Goal: Task Accomplishment & Management: Manage account settings

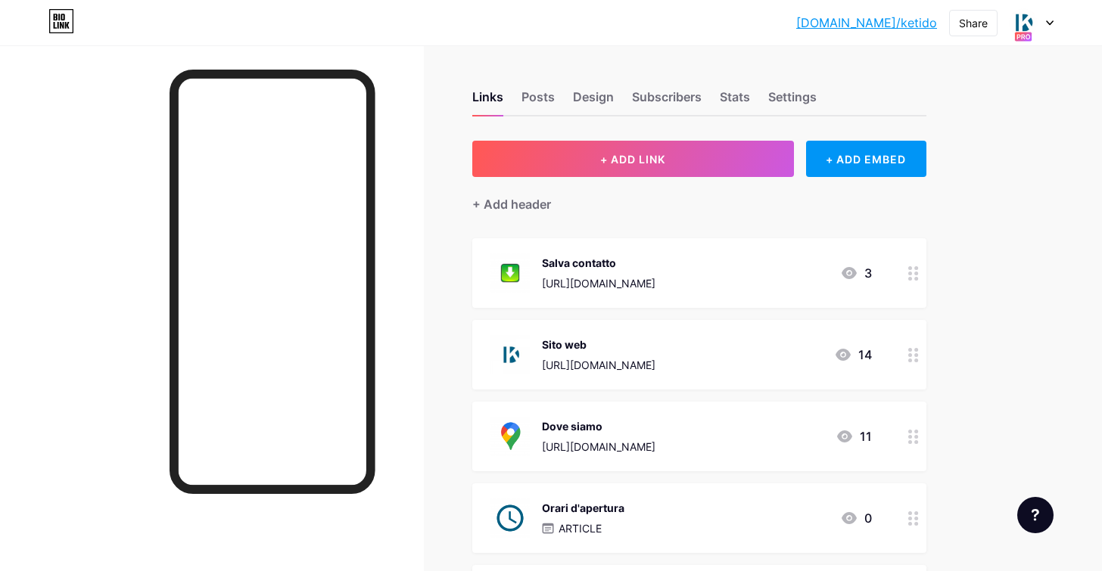
click at [1048, 23] on icon at bounding box center [1050, 23] width 6 height 4
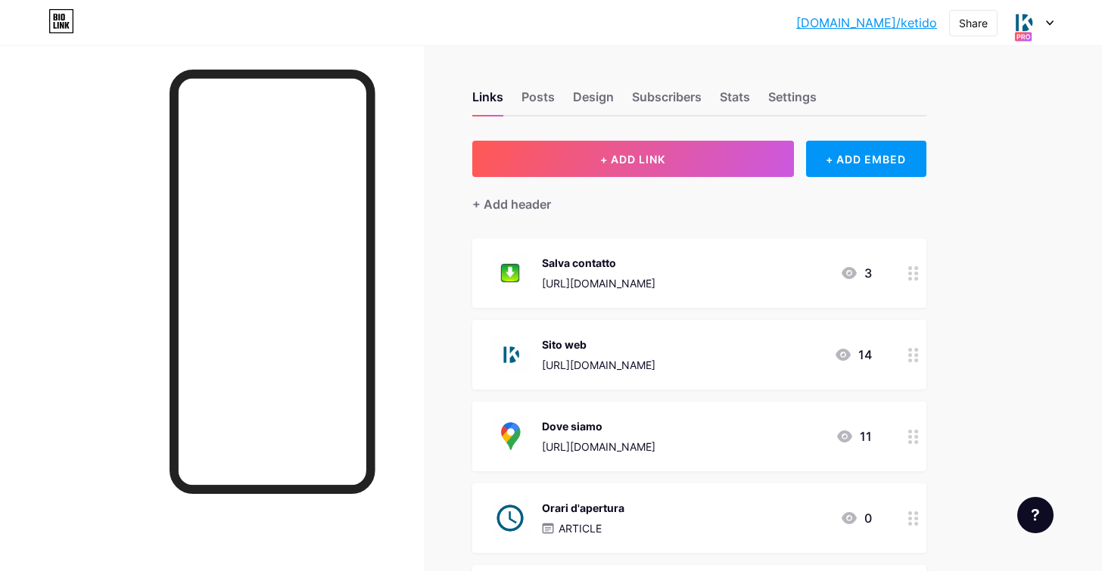
click at [1045, 19] on div at bounding box center [1032, 22] width 44 height 27
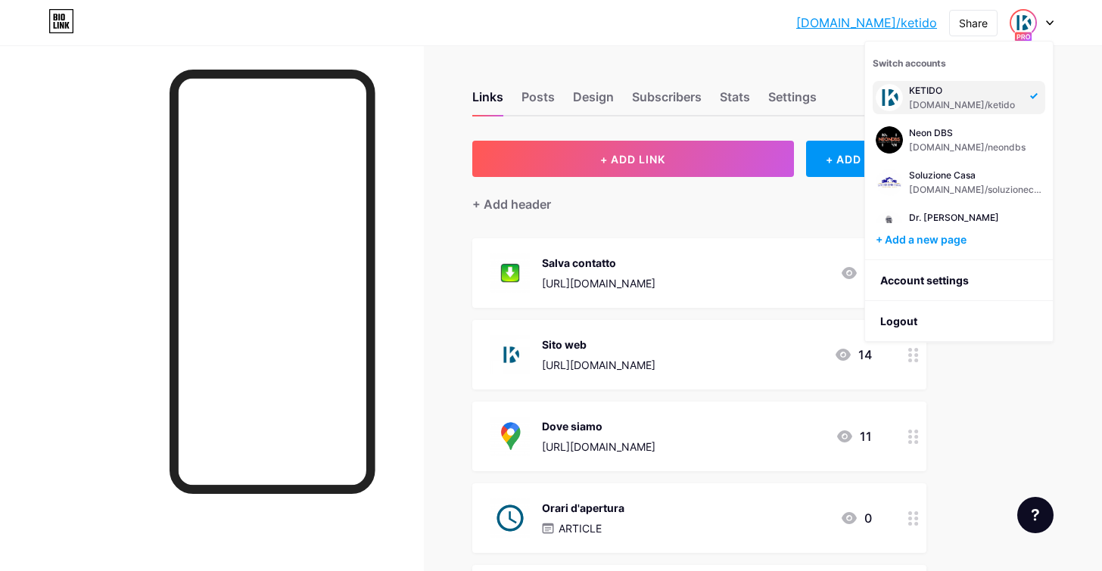
scroll to position [26, 0]
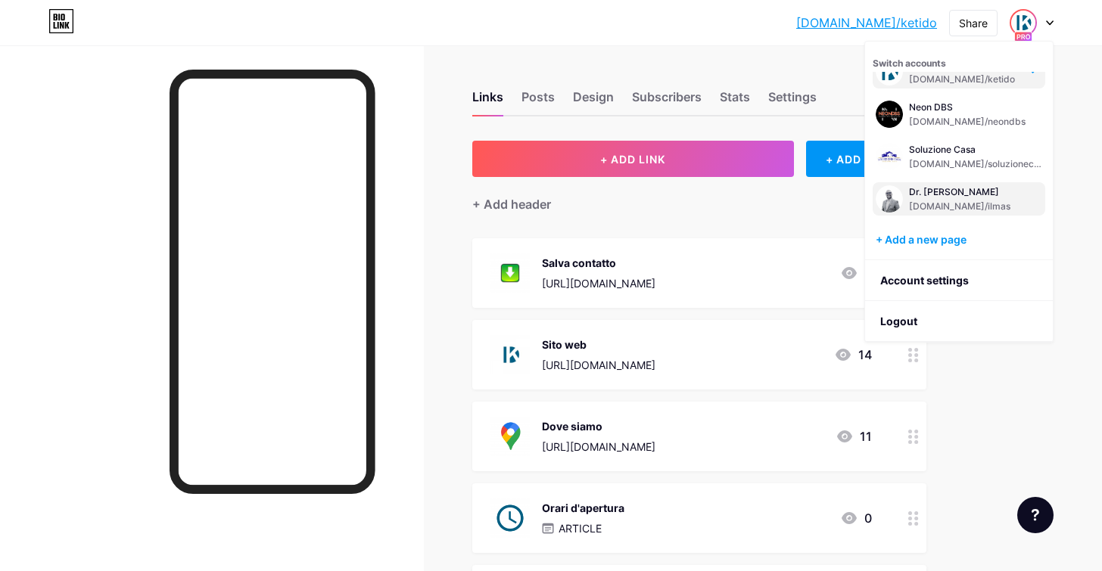
click at [948, 192] on div "Dr. [PERSON_NAME]" at bounding box center [965, 192] width 112 height 12
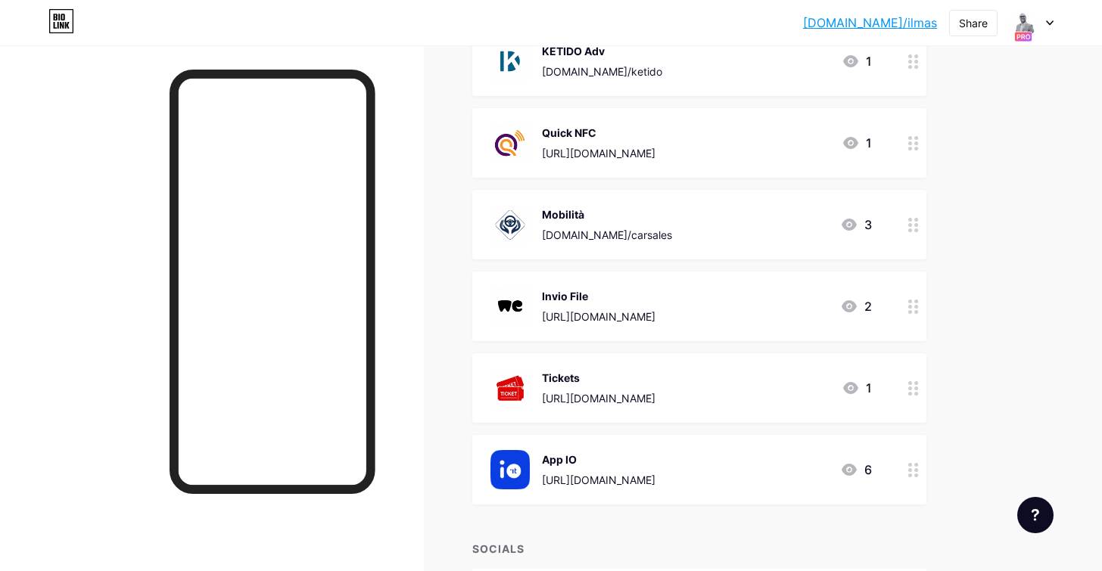
scroll to position [473, 0]
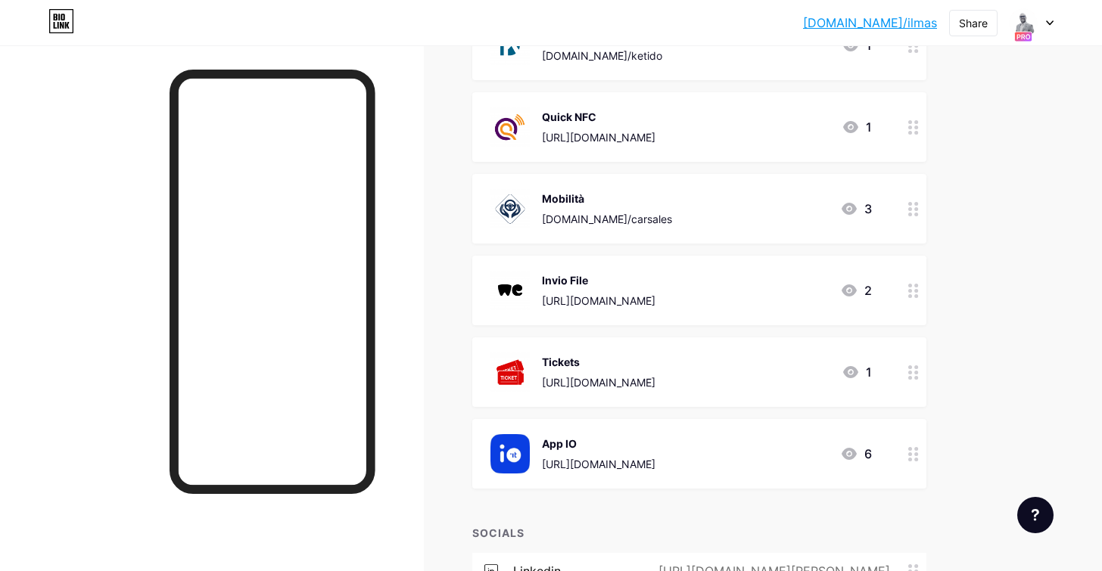
click at [736, 369] on div "Tickets [URL][DOMAIN_NAME] 1" at bounding box center [680, 372] width 381 height 39
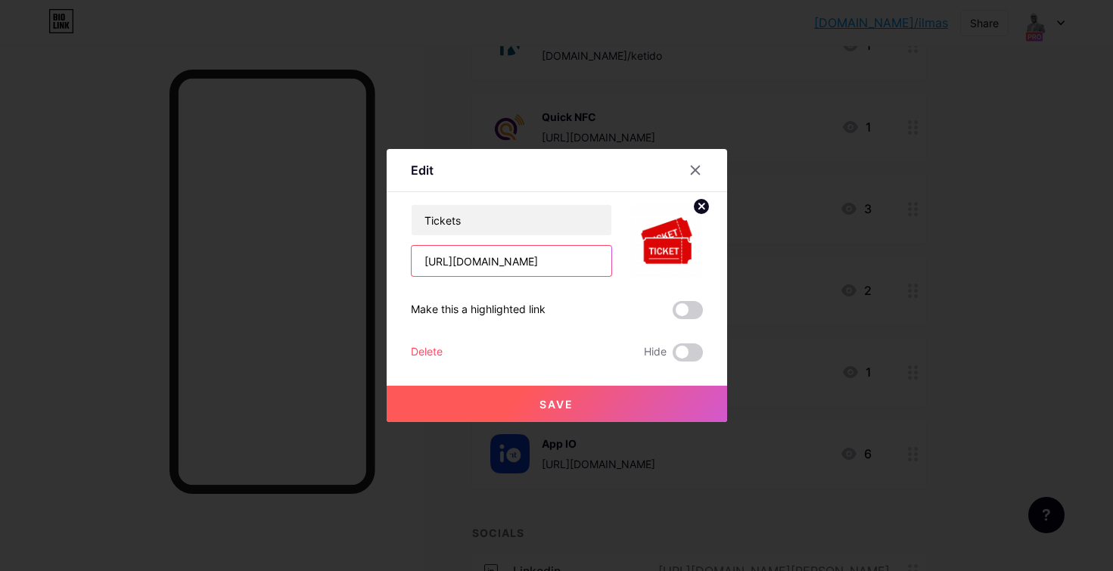
drag, startPoint x: 556, startPoint y: 269, endPoint x: 400, endPoint y: 253, distance: 157.5
click at [400, 253] on div "Edit Content YouTube Play YouTube video without leaving your page. ADD Vimeo Pl…" at bounding box center [557, 285] width 341 height 273
paste input "https://urly.it/31c544"
type input "https://urly.it/31c544"
click at [606, 403] on button "Save" at bounding box center [557, 404] width 341 height 36
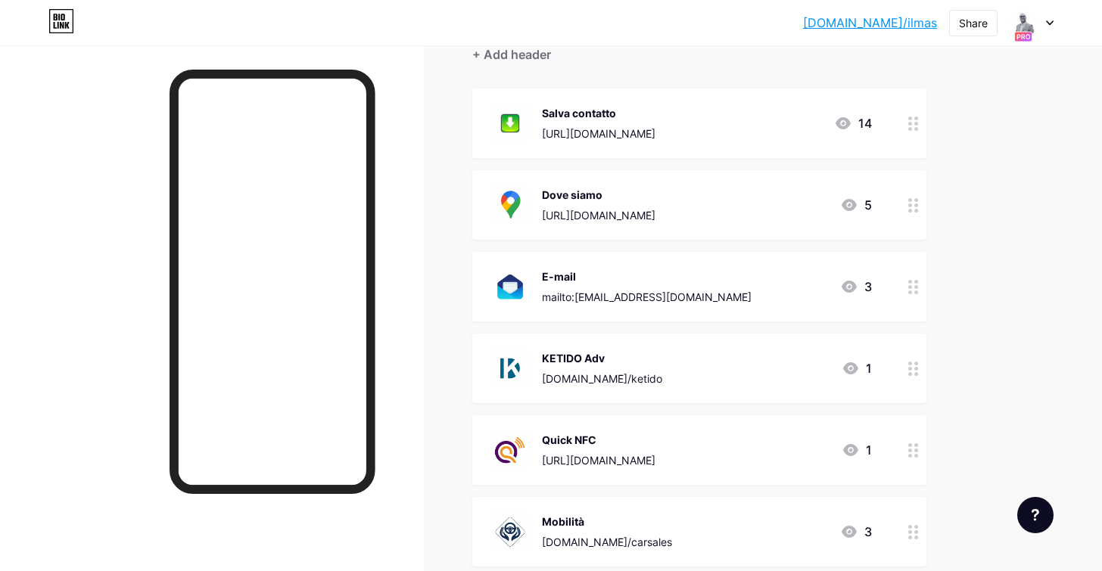
scroll to position [0, 0]
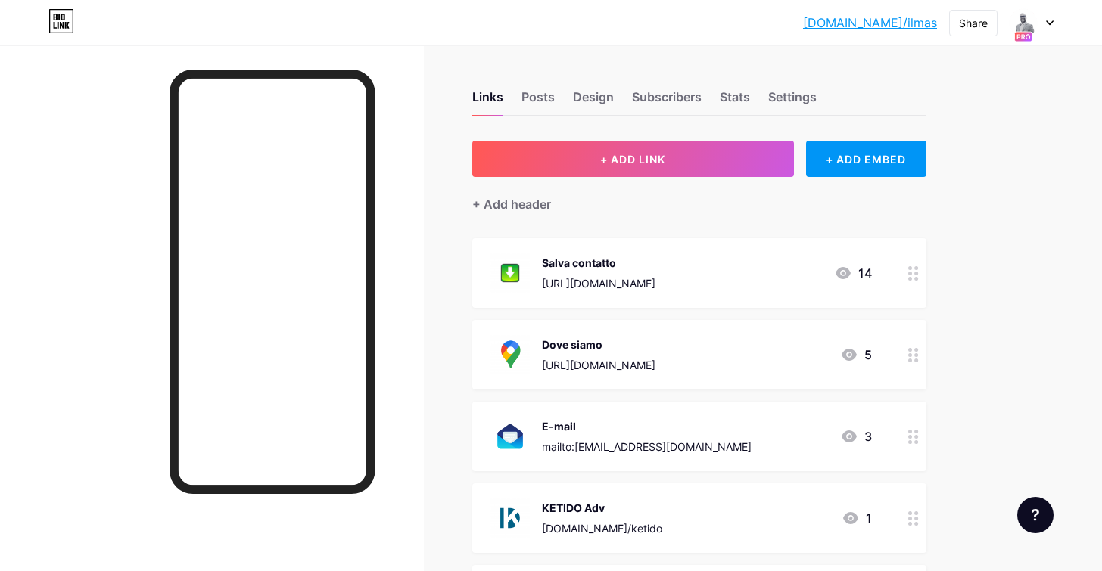
click at [1048, 30] on div at bounding box center [1032, 22] width 44 height 27
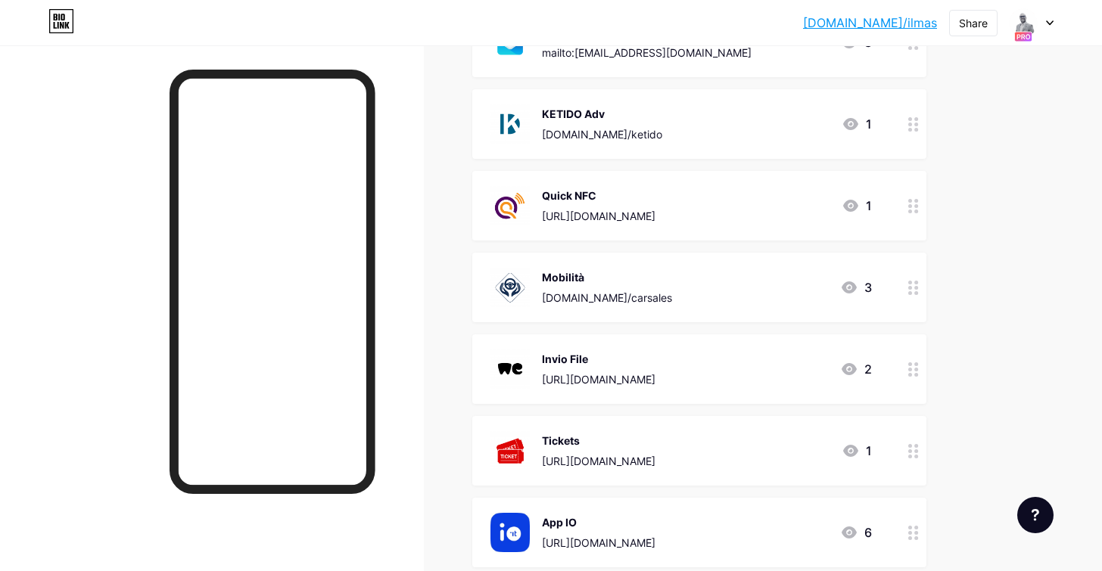
scroll to position [429, 0]
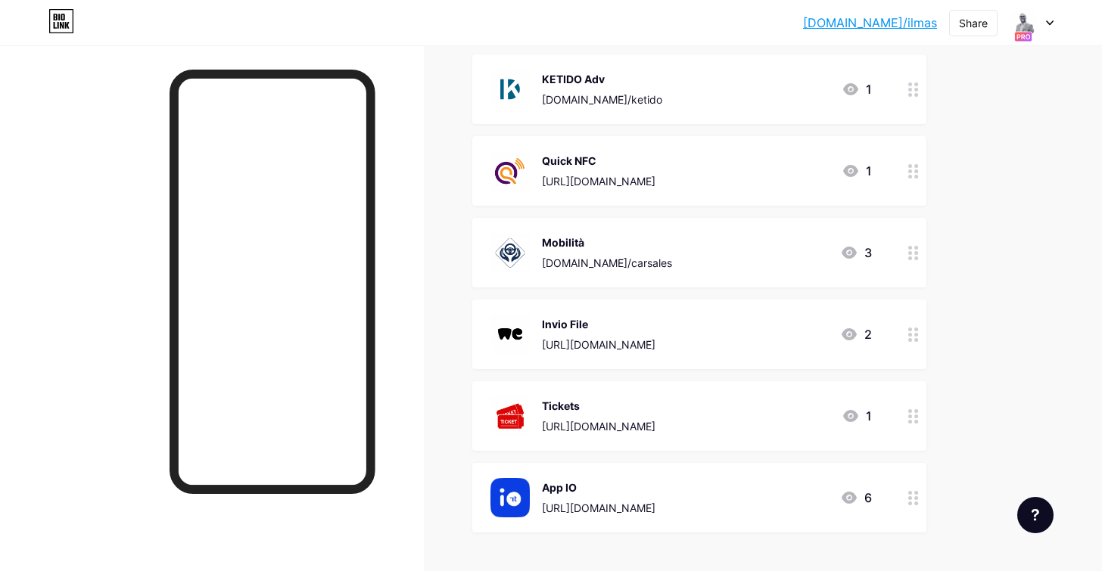
click at [621, 403] on div "Tickets" at bounding box center [599, 406] width 114 height 16
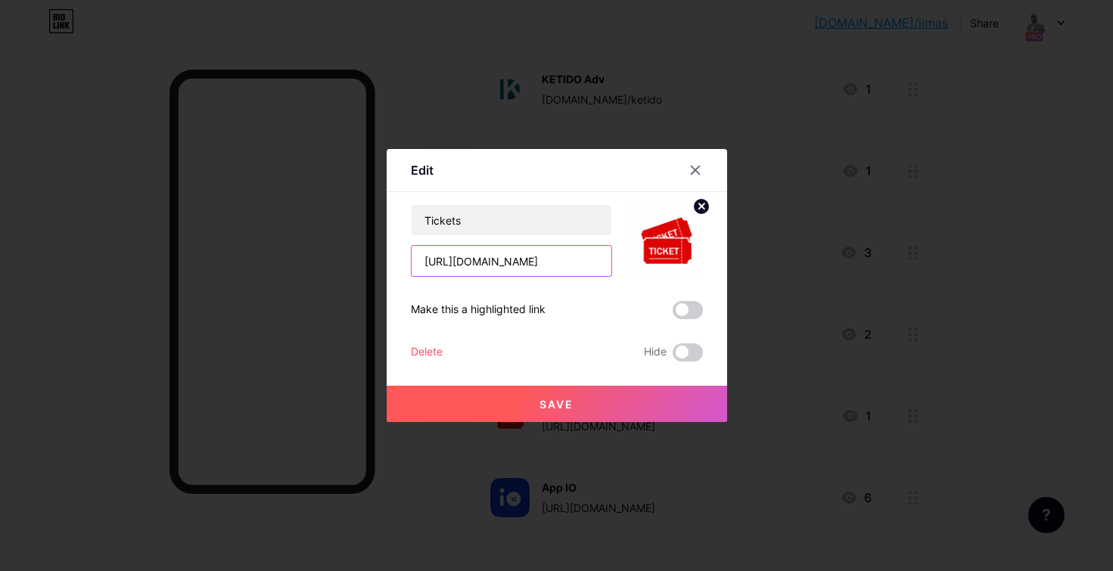
drag, startPoint x: 558, startPoint y: 254, endPoint x: 537, endPoint y: 251, distance: 21.3
click at [537, 263] on input "https://urly.it/31c544" at bounding box center [512, 261] width 200 height 30
paste input "https://urly.it/31c544"
type input "https://urly.it/31c544"
click at [588, 408] on button "Save" at bounding box center [557, 404] width 341 height 36
